Goal: Task Accomplishment & Management: Use online tool/utility

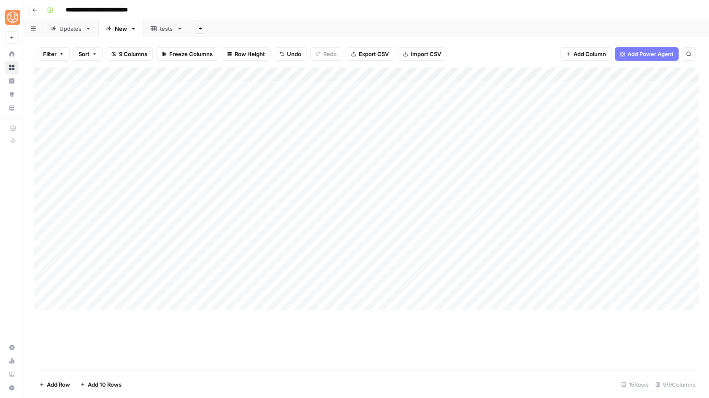
drag, startPoint x: 270, startPoint y: 273, endPoint x: 374, endPoint y: 275, distance: 104.7
click at [374, 275] on div "Add Column" at bounding box center [366, 188] width 664 height 243
click at [281, 289] on div "Add Column" at bounding box center [366, 188] width 664 height 243
click at [523, 215] on div "Add Column" at bounding box center [366, 188] width 664 height 243
click at [553, 217] on div "Add Column" at bounding box center [366, 188] width 664 height 243
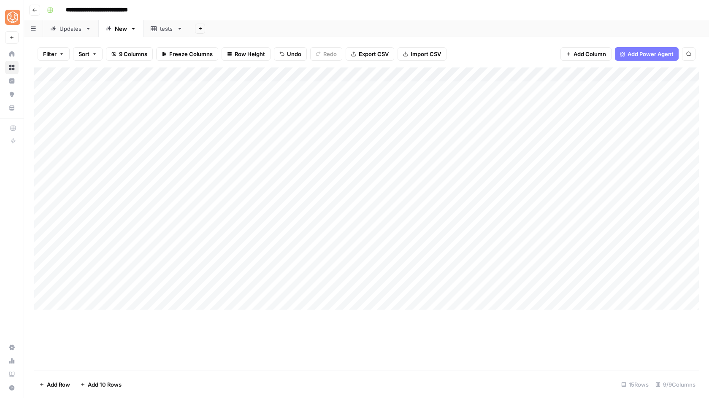
click at [121, 219] on div "Add Column" at bounding box center [366, 188] width 664 height 243
click at [171, 273] on div "Add Column" at bounding box center [366, 188] width 664 height 243
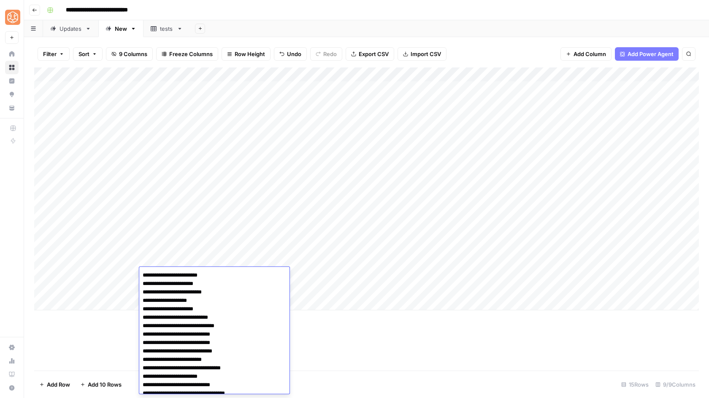
scroll to position [672, 0]
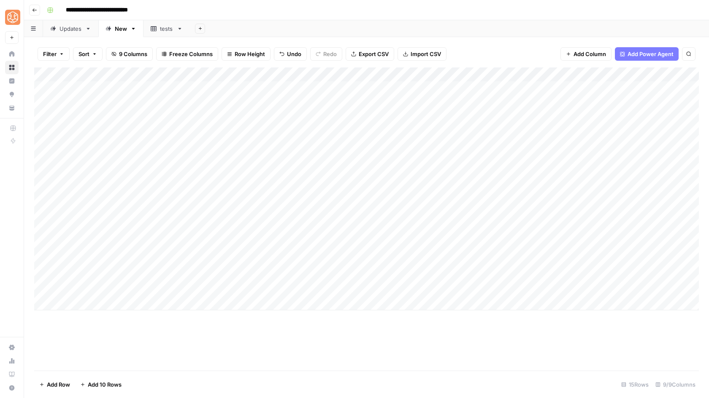
click at [296, 203] on div "Add Column" at bounding box center [366, 188] width 664 height 243
click at [557, 217] on div "Add Column" at bounding box center [366, 188] width 664 height 243
click at [71, 34] on link "Updates" at bounding box center [70, 28] width 55 height 17
click at [43, 290] on div "Add Column" at bounding box center [366, 218] width 664 height 303
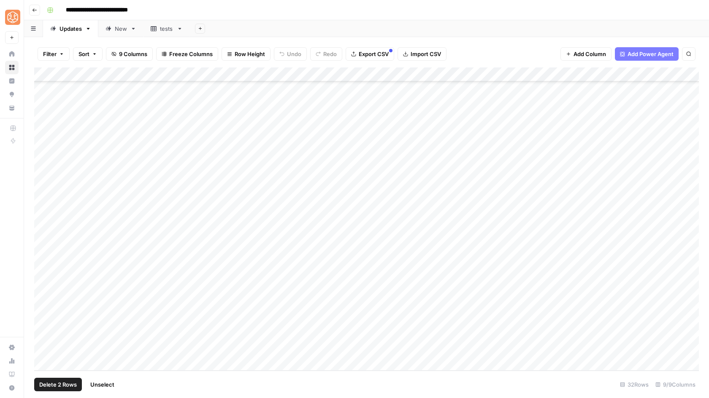
click at [43, 277] on div "Add Column" at bounding box center [366, 218] width 664 height 303
click at [44, 260] on div "Add Column" at bounding box center [366, 218] width 664 height 303
click at [43, 252] on div "Add Column" at bounding box center [366, 218] width 664 height 303
click at [44, 236] on div "Add Column" at bounding box center [366, 218] width 664 height 303
click at [45, 208] on div "Add Column" at bounding box center [366, 218] width 664 height 303
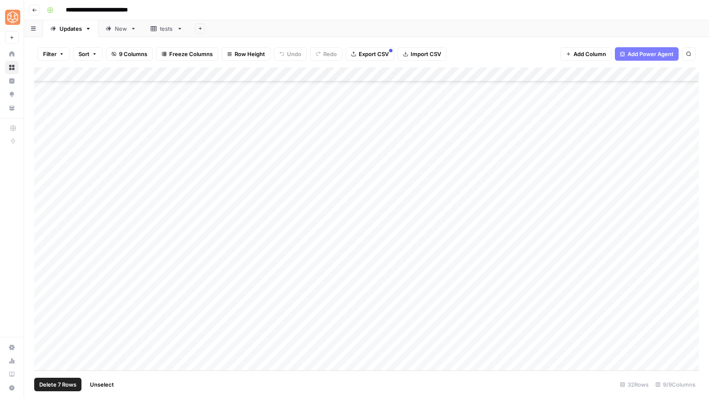
click at [43, 119] on div "Add Column" at bounding box center [366, 218] width 664 height 303
click at [45, 136] on div "Add Column" at bounding box center [366, 218] width 664 height 303
click at [46, 116] on div "Add Column" at bounding box center [366, 218] width 664 height 303
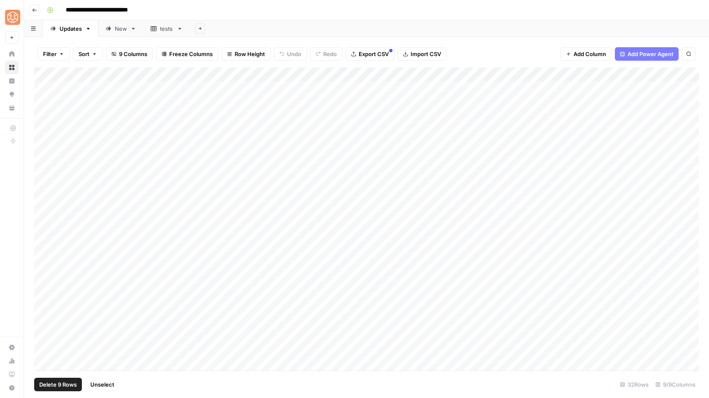
click at [60, 386] on span "Delete 9 Rows" at bounding box center [58, 385] width 38 height 8
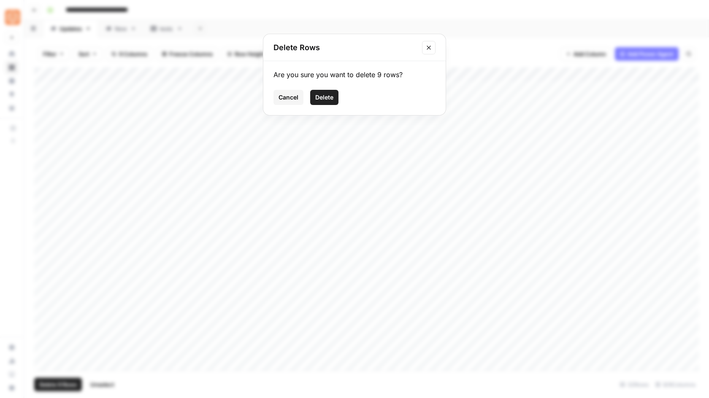
click at [321, 98] on span "Delete" at bounding box center [324, 97] width 18 height 8
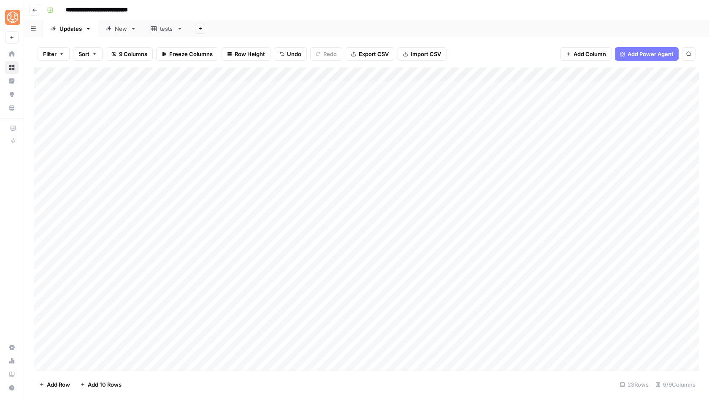
drag, startPoint x: 373, startPoint y: 234, endPoint x: 414, endPoint y: 232, distance: 40.5
click at [414, 232] on div "Add Column" at bounding box center [366, 218] width 664 height 303
click at [64, 382] on span "Add Row" at bounding box center [58, 385] width 23 height 8
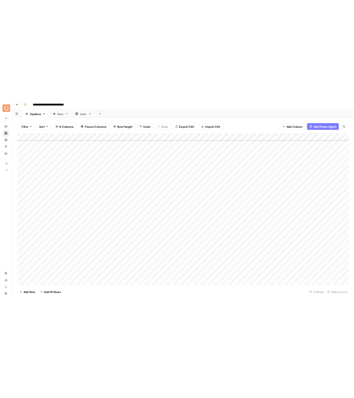
scroll to position [69, 0]
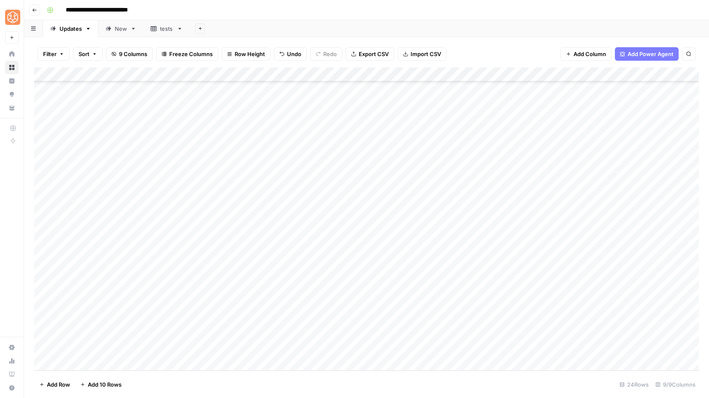
click at [344, 293] on div "Add Column" at bounding box center [366, 218] width 664 height 303
click at [344, 305] on div "Add Column" at bounding box center [366, 218] width 664 height 303
click at [124, 292] on div "Add Column" at bounding box center [366, 218] width 664 height 303
click at [568, 291] on div "Add Column" at bounding box center [366, 218] width 664 height 303
click at [570, 305] on div "Add Column" at bounding box center [366, 218] width 664 height 303
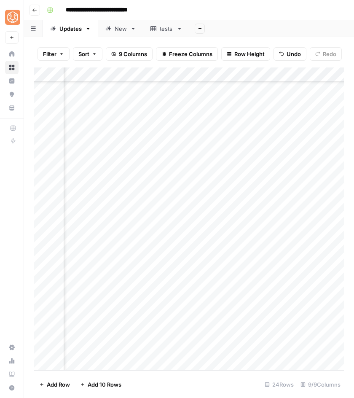
scroll to position [69, 346]
click at [332, 291] on div "Add Column" at bounding box center [189, 218] width 310 height 303
click at [330, 305] on div "Add Column" at bounding box center [189, 218] width 310 height 303
